Goal: Information Seeking & Learning: Learn about a topic

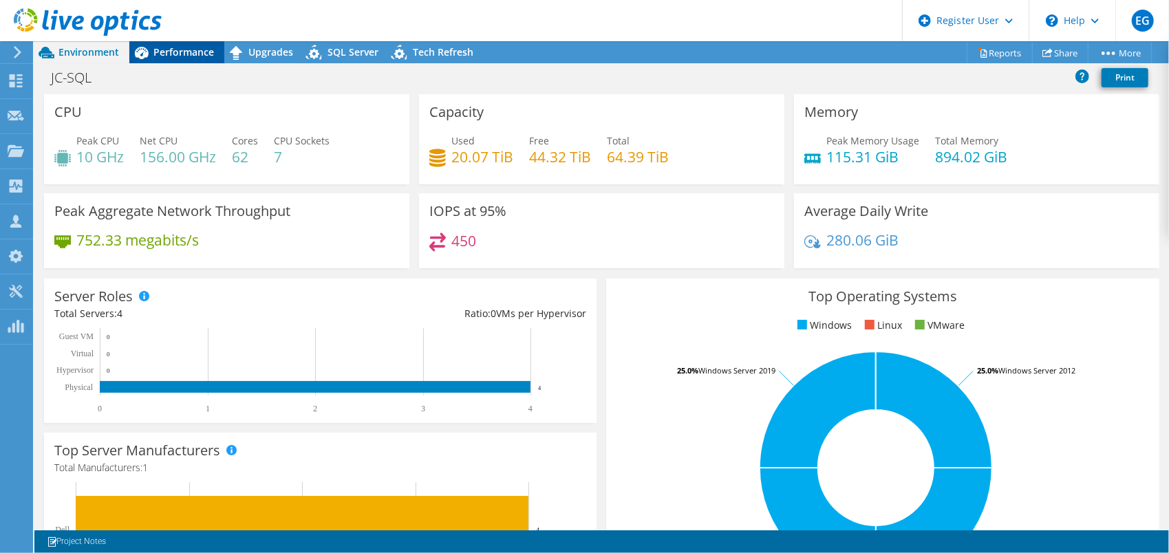
click at [169, 53] on span "Performance" at bounding box center [183, 51] width 61 height 13
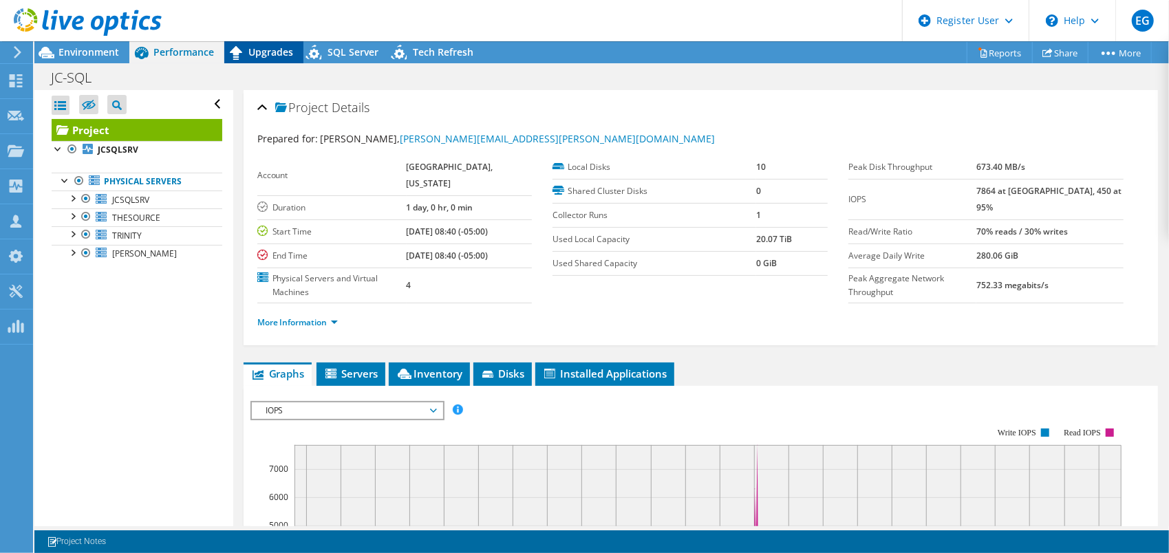
click at [259, 54] on span "Upgrades" at bounding box center [270, 51] width 45 height 13
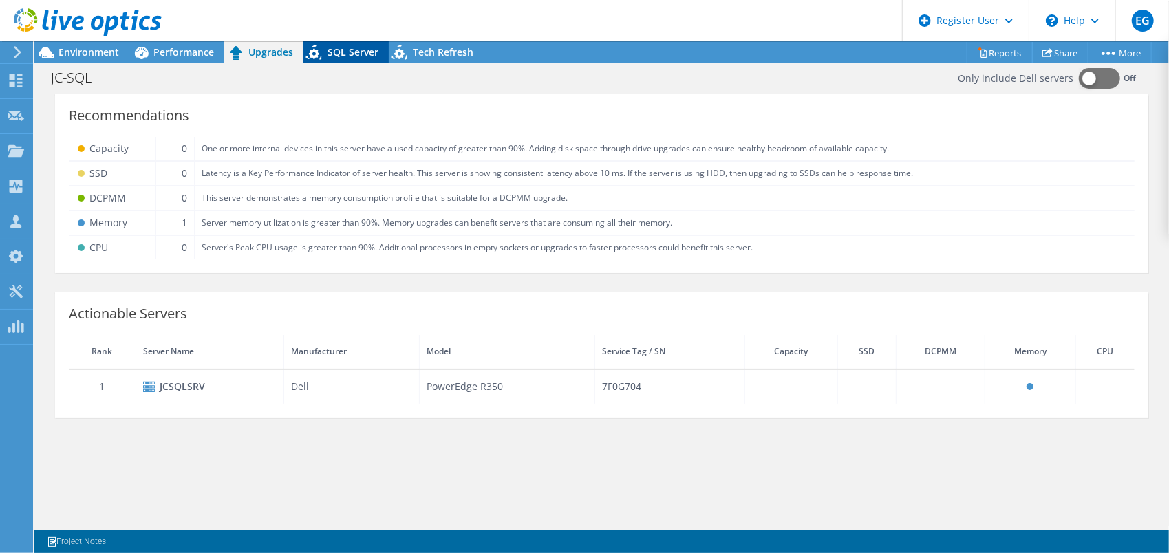
click at [351, 58] on div "SQL Server" at bounding box center [345, 52] width 85 height 22
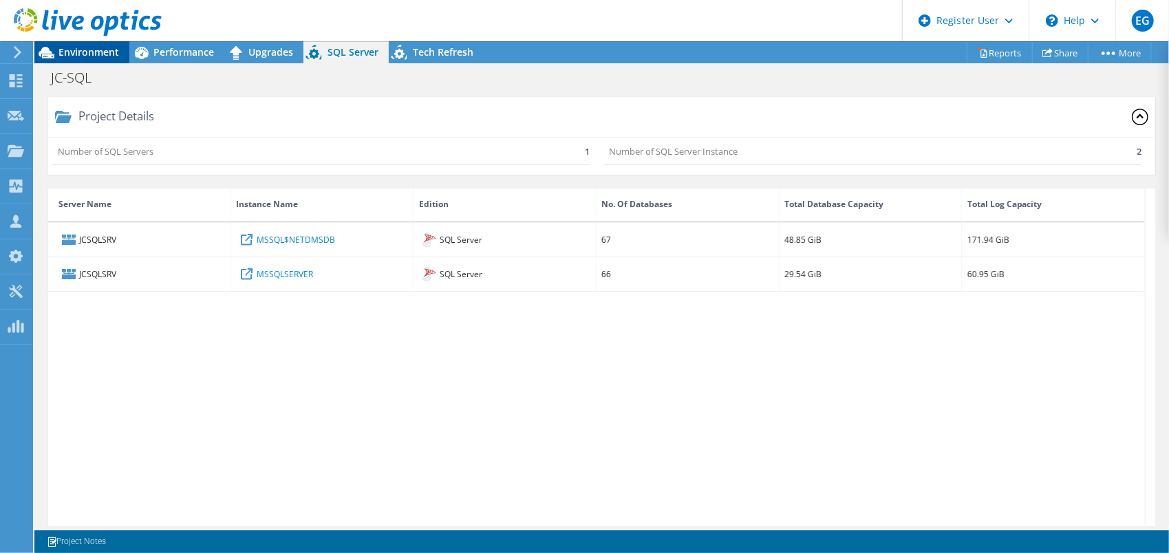
click at [72, 53] on span "Environment" at bounding box center [88, 51] width 61 height 13
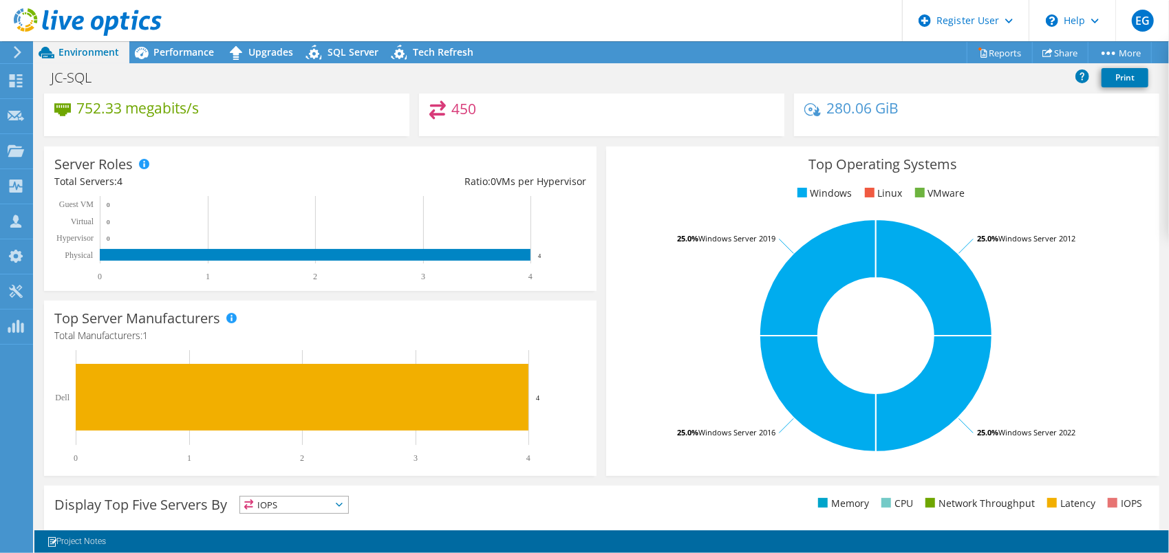
scroll to position [138, 0]
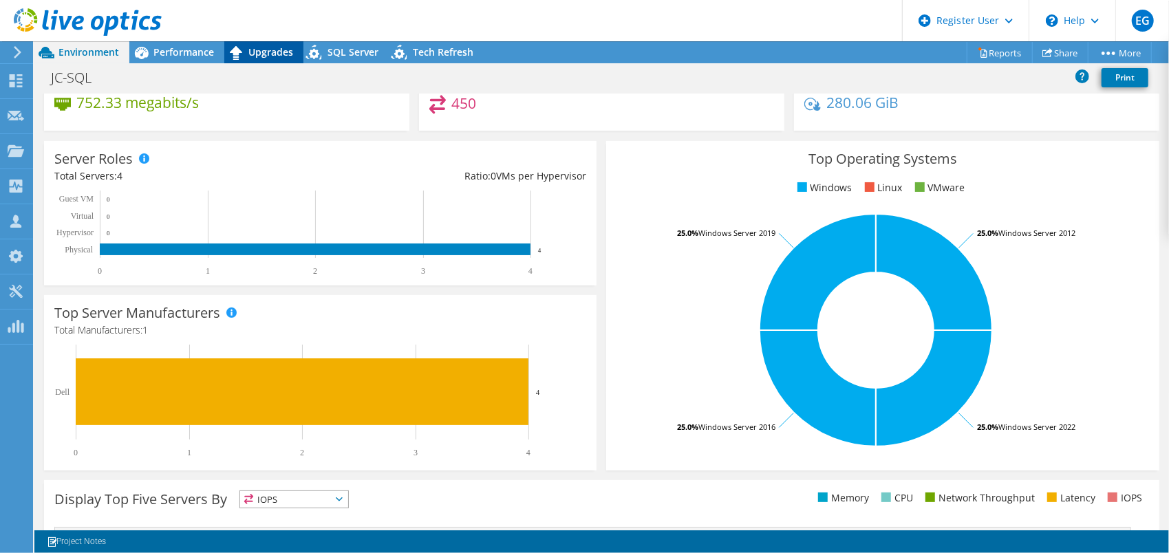
click at [275, 58] on div "Upgrades" at bounding box center [263, 52] width 79 height 22
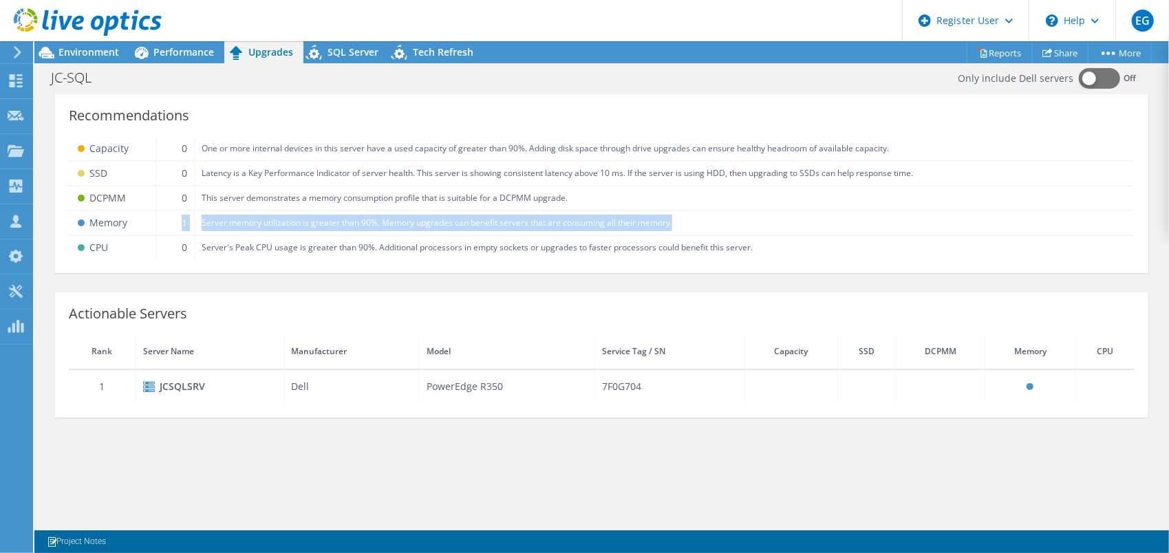
drag, startPoint x: 179, startPoint y: 218, endPoint x: 696, endPoint y: 224, distance: 517.2
click at [696, 224] on tr "Memory 1 Server memory utilization is greater than 90%. Memory upgrades can ben…" at bounding box center [601, 222] width 1065 height 25
click at [466, 223] on td "Server memory utilization is greater than 90%. Memory upgrades can benefit serv…" at bounding box center [665, 222] width 940 height 25
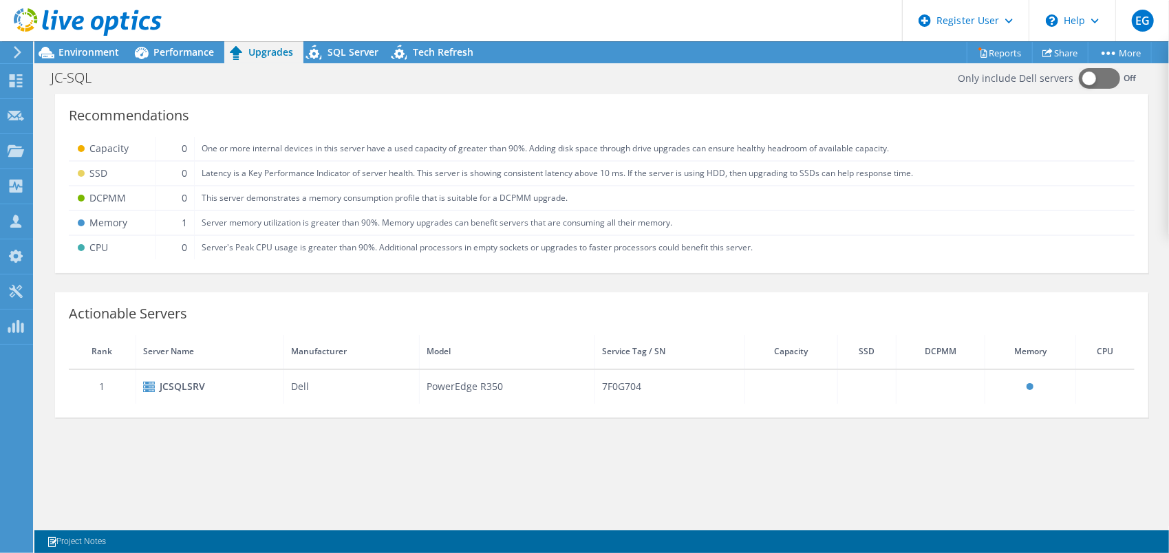
drag, startPoint x: 349, startPoint y: 56, endPoint x: 369, endPoint y: 77, distance: 28.7
click at [349, 56] on span "SQL Server" at bounding box center [352, 51] width 51 height 13
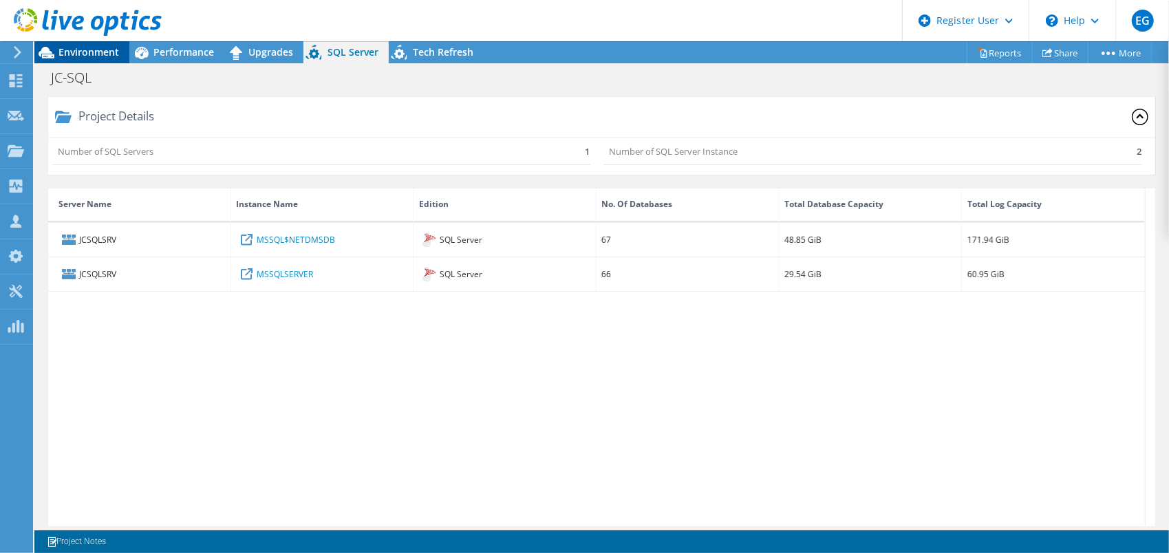
click at [92, 47] on span "Environment" at bounding box center [88, 51] width 61 height 13
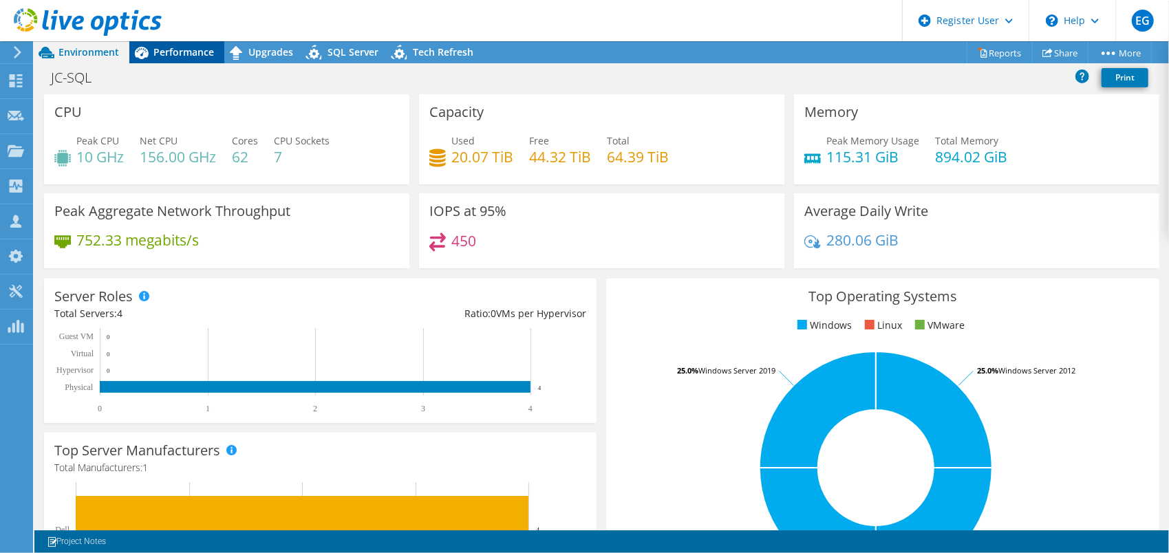
click at [184, 52] on span "Performance" at bounding box center [183, 51] width 61 height 13
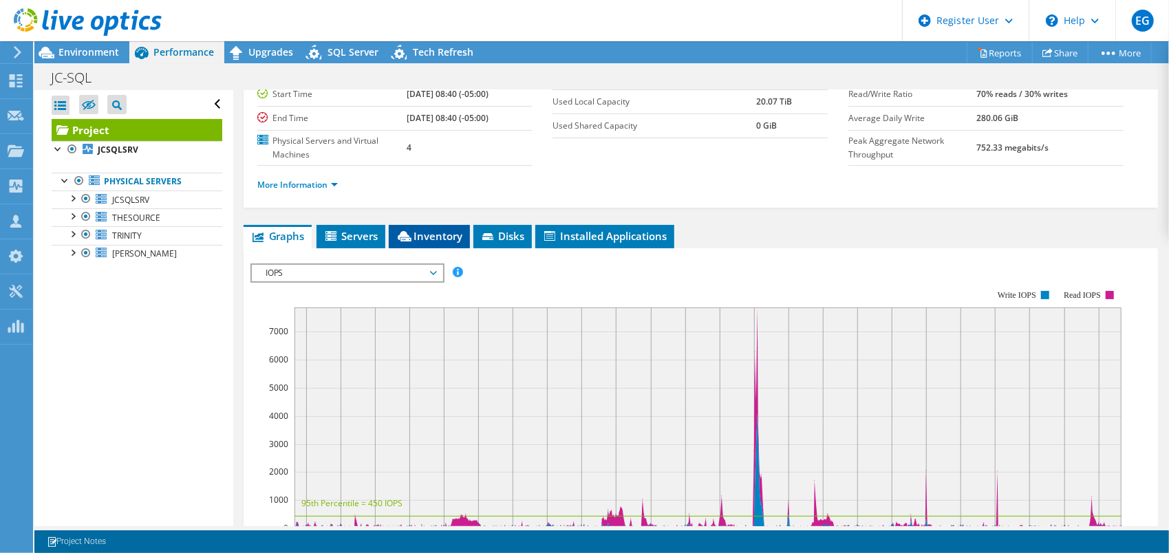
click at [418, 237] on span "Inventory" at bounding box center [428, 236] width 67 height 14
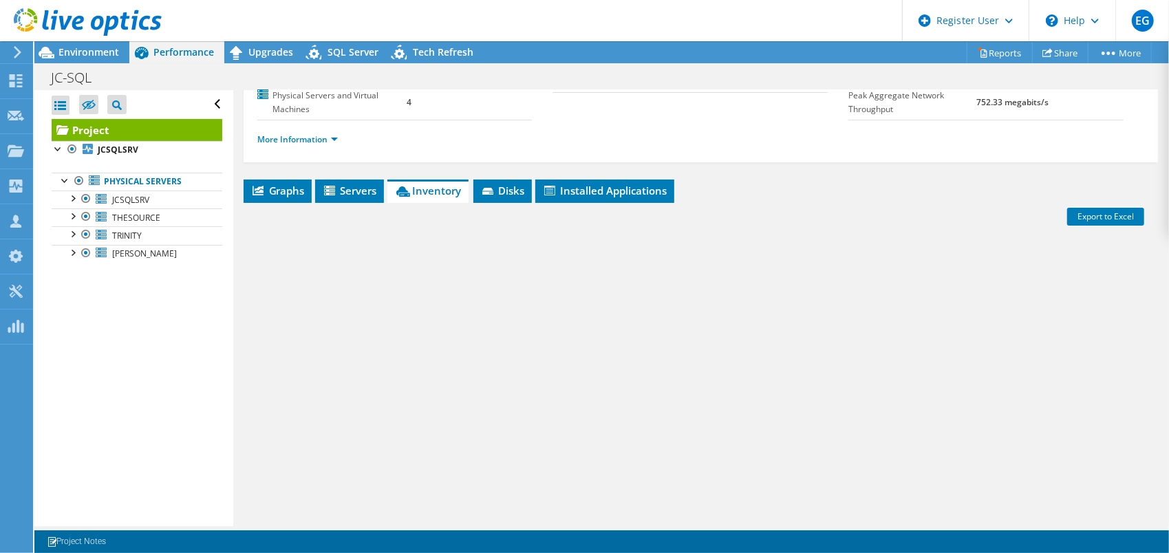
scroll to position [202, 0]
